Goal: Task Accomplishment & Management: Use online tool/utility

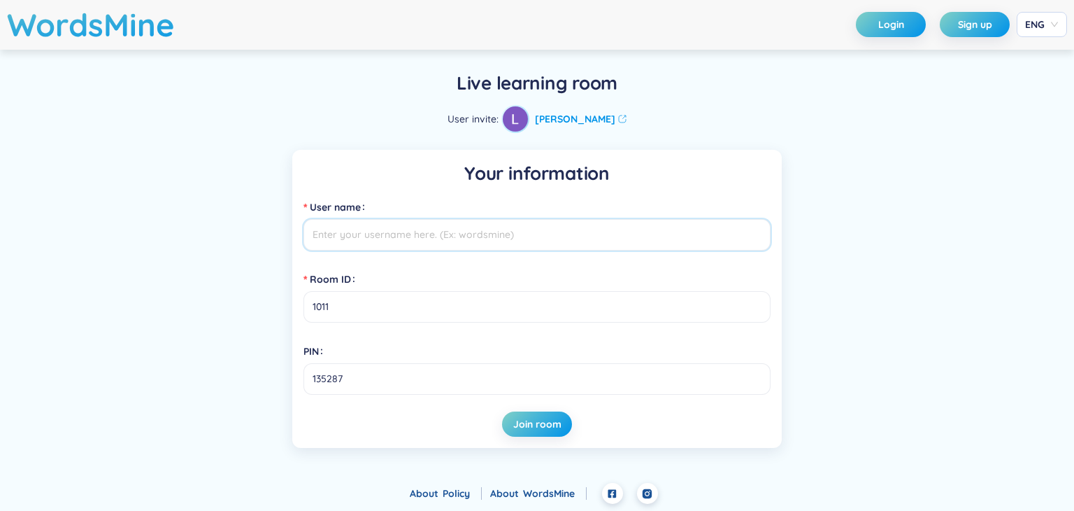
click at [604, 230] on input "User name" at bounding box center [537, 234] width 467 height 31
type input "[PERSON_NAME]"
click at [550, 418] on span "Join room" at bounding box center [537, 424] width 48 height 14
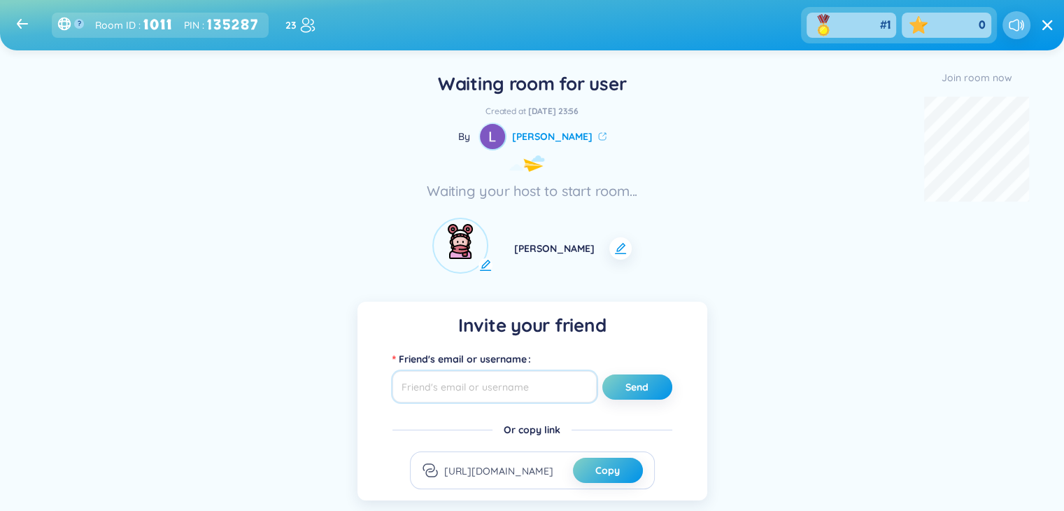
click at [520, 400] on input "text" at bounding box center [494, 386] width 204 height 31
click at [609, 302] on div "Invite your friend Friend's email or username Send Or copy link https://app.wor…" at bounding box center [532, 400] width 350 height 199
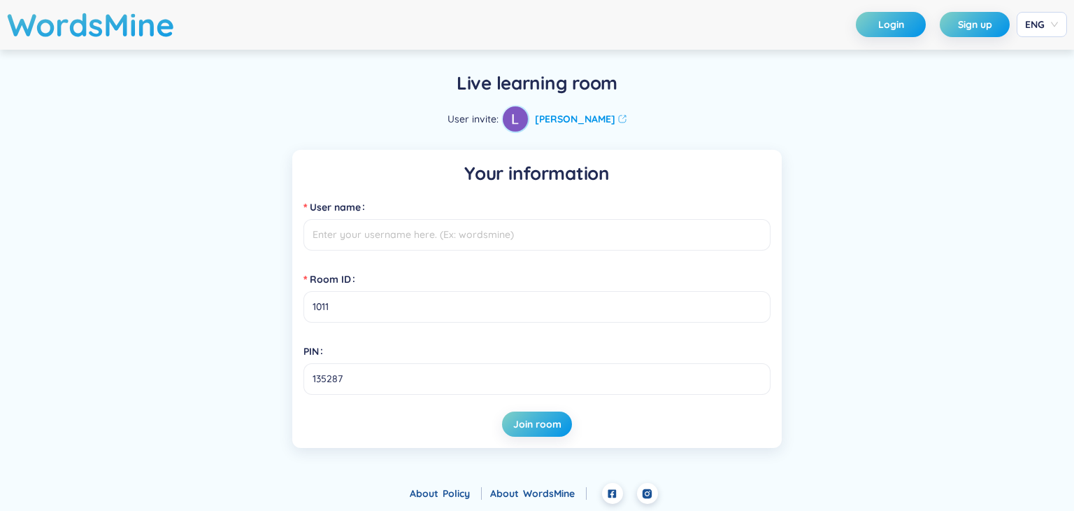
click at [547, 234] on input "User name" at bounding box center [537, 234] width 467 height 31
type input "[PERSON_NAME]"
click at [511, 416] on button "Join room" at bounding box center [537, 423] width 70 height 25
